Goal: Task Accomplishment & Management: Complete application form

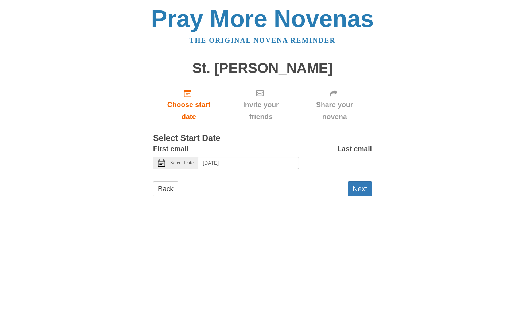
click at [188, 165] on span "Select Date" at bounding box center [181, 163] width 23 height 5
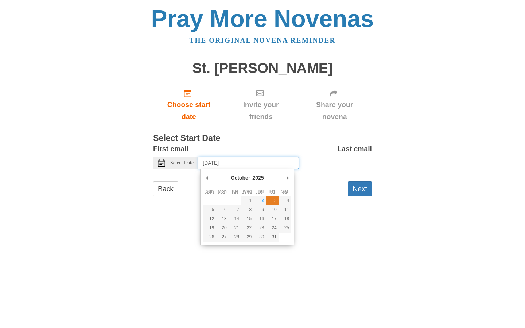
type input "Friday, October 3rd"
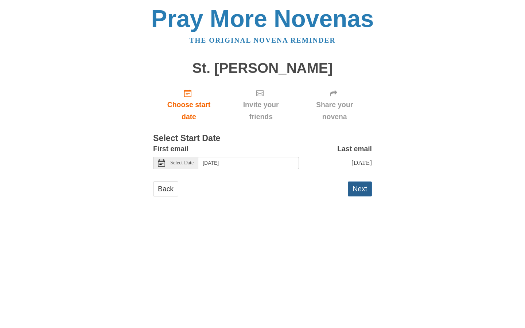
click at [358, 189] on button "Next" at bounding box center [360, 189] width 24 height 15
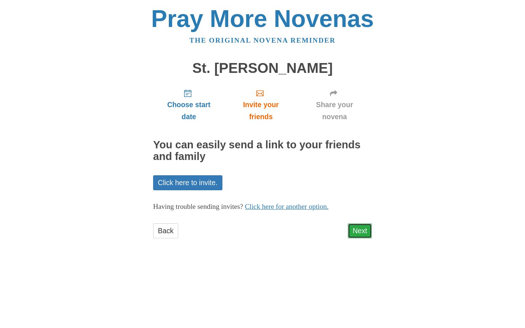
click at [368, 232] on link "Next" at bounding box center [360, 231] width 24 height 15
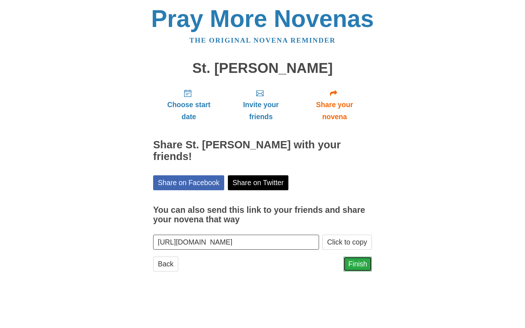
click at [354, 257] on link "Finish" at bounding box center [358, 264] width 28 height 15
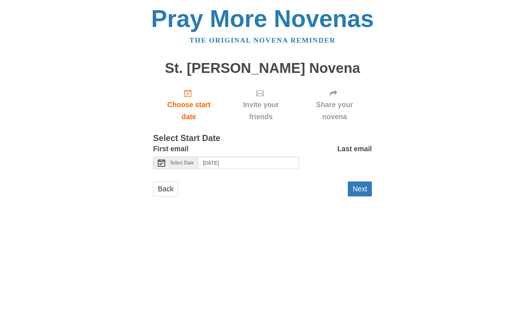
click at [162, 164] on icon at bounding box center [161, 162] width 7 height 7
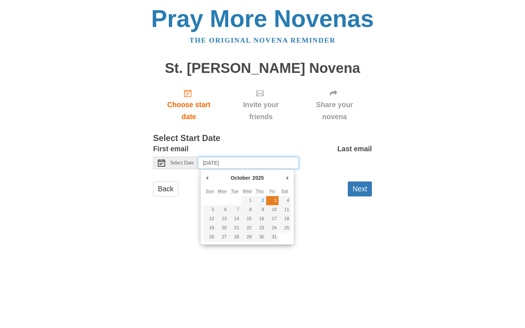
type input "[DATE]"
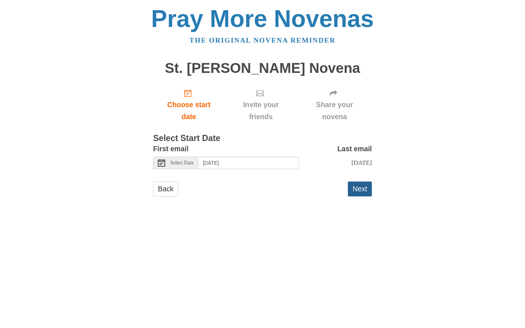
click at [357, 185] on button "Next" at bounding box center [360, 189] width 24 height 15
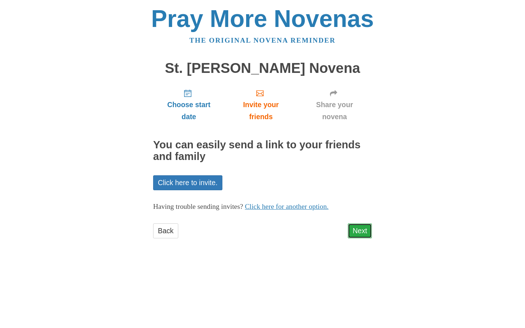
click at [364, 230] on link "Next" at bounding box center [360, 231] width 24 height 15
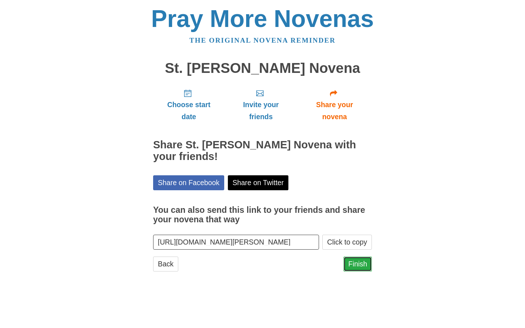
click at [357, 262] on link "Finish" at bounding box center [358, 264] width 28 height 15
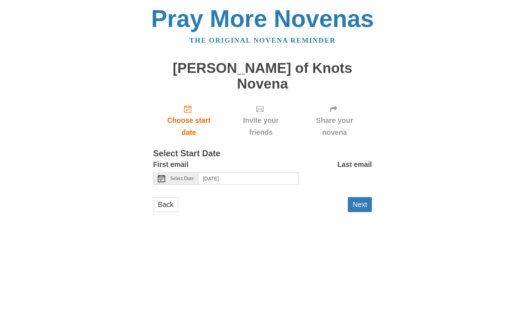
click at [187, 176] on span "Select Date" at bounding box center [181, 178] width 23 height 5
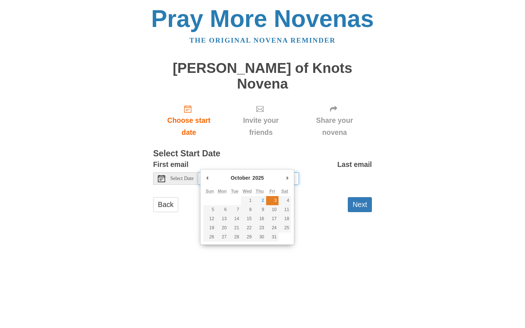
type input "Friday, October 3rd"
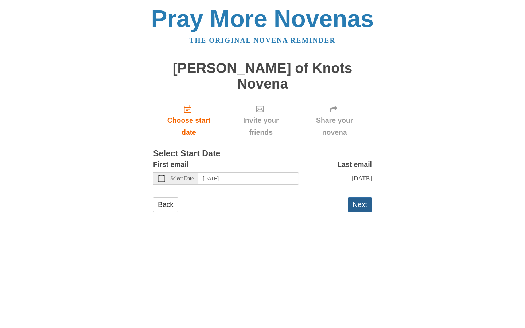
click at [361, 197] on button "Next" at bounding box center [360, 204] width 24 height 15
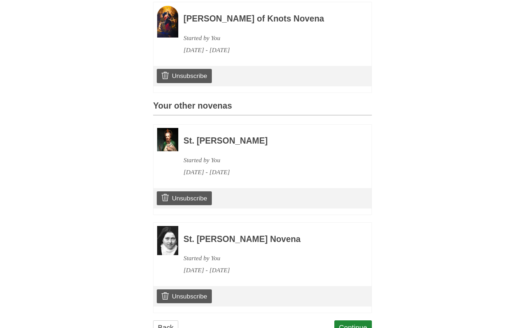
scroll to position [253, 0]
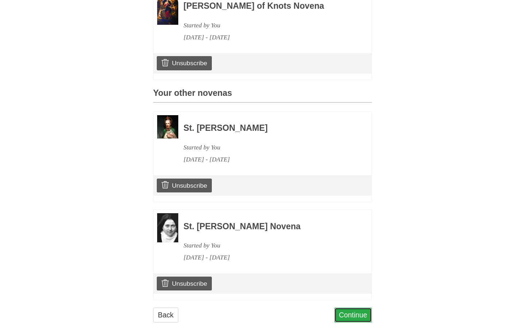
click at [343, 308] on link "Continue" at bounding box center [354, 315] width 38 height 15
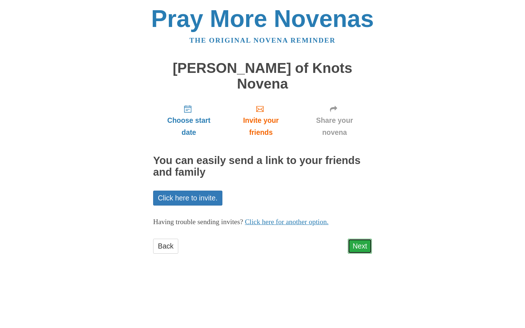
click at [360, 239] on link "Next" at bounding box center [360, 246] width 24 height 15
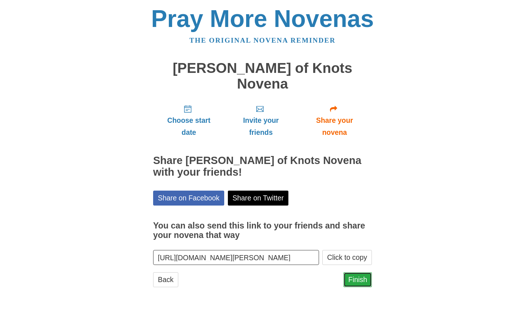
click at [356, 273] on link "Finish" at bounding box center [358, 280] width 28 height 15
